Goal: Check status: Check status

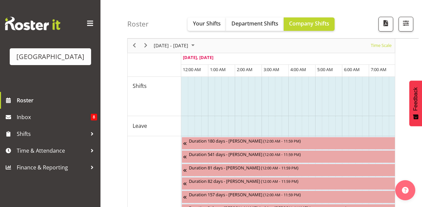
scroll to position [51, 0]
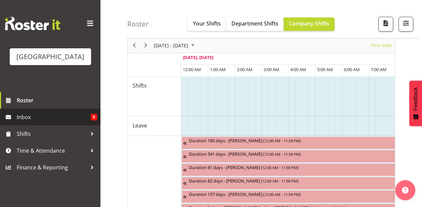
click at [60, 122] on span "Inbox" at bounding box center [54, 117] width 74 height 10
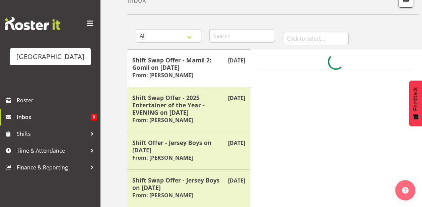
scroll to position [51, 0]
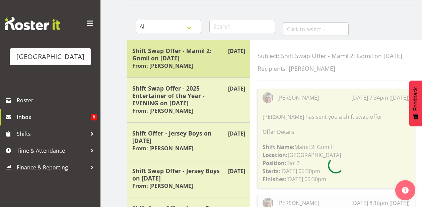
click at [193, 57] on h5 "Shift Swap Offer - Mamil 2: Gomil on [DATE]" at bounding box center [188, 54] width 113 height 15
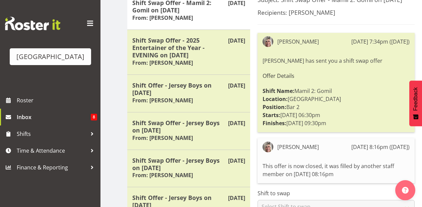
scroll to position [99, 0]
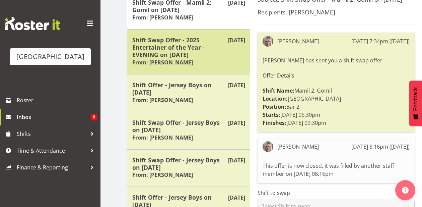
click at [225, 57] on h5 "Shift Swap Offer - 2025 Entertainer of the Year - EVENING on [DATE]" at bounding box center [188, 47] width 113 height 22
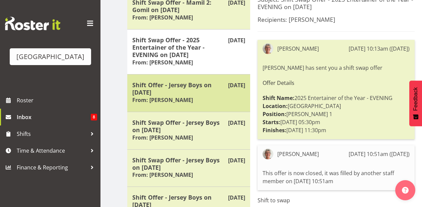
click at [216, 98] on div "Shift Offer - Jersey Boys on [DATE] From: [PERSON_NAME]" at bounding box center [188, 93] width 113 height 24
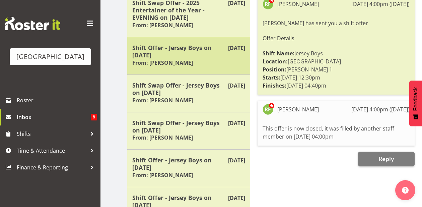
scroll to position [137, 0]
click at [216, 98] on div "Shift Swap Offer - Jersey Boys on [DATE] From: [PERSON_NAME]" at bounding box center [188, 93] width 113 height 24
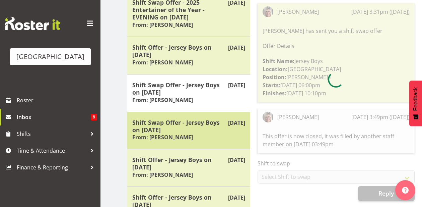
click at [183, 122] on h5 "Shift Swap Offer - Jersey Boys on [DATE]" at bounding box center [188, 125] width 113 height 15
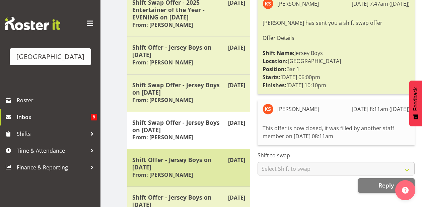
click at [197, 167] on h5 "Shift Offer - Jersey Boys on [DATE]" at bounding box center [188, 163] width 113 height 15
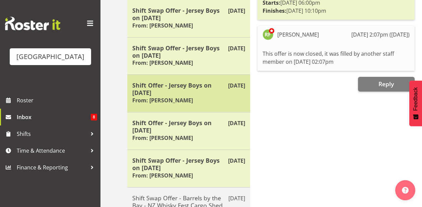
scroll to position [227, 0]
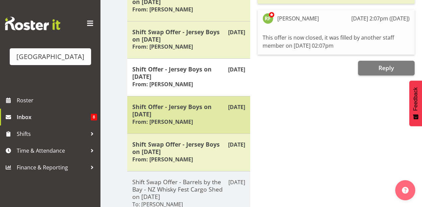
click at [184, 131] on div "[DATE] Shift Offer - Jersey Boys on [DATE] From: [PERSON_NAME]" at bounding box center [188, 114] width 123 height 37
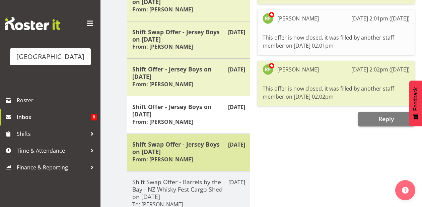
click at [190, 154] on h5 "Shift Swap Offer - Jersey Boys on [DATE]" at bounding box center [188, 147] width 113 height 15
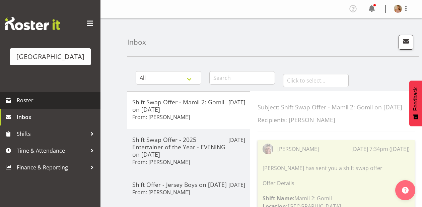
click at [51, 108] on link "Roster" at bounding box center [50, 100] width 100 height 17
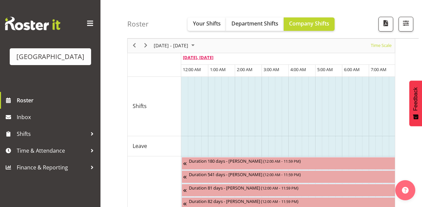
scroll to position [32, 0]
